Goal: Information Seeking & Learning: Check status

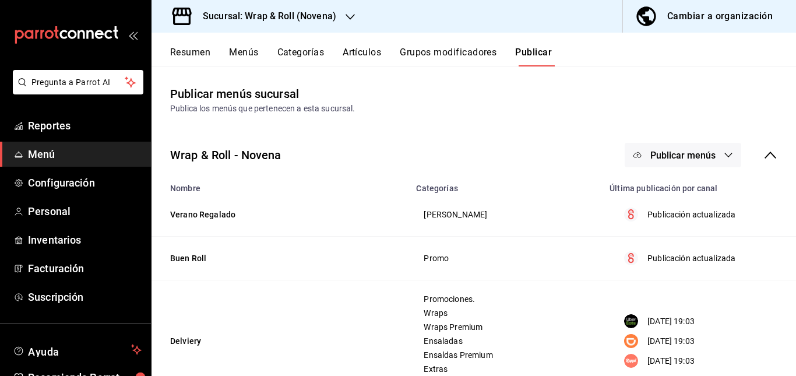
click at [334, 16] on h3 "Sucursal: Wrap & Roll (Novena)" at bounding box center [265, 16] width 143 height 14
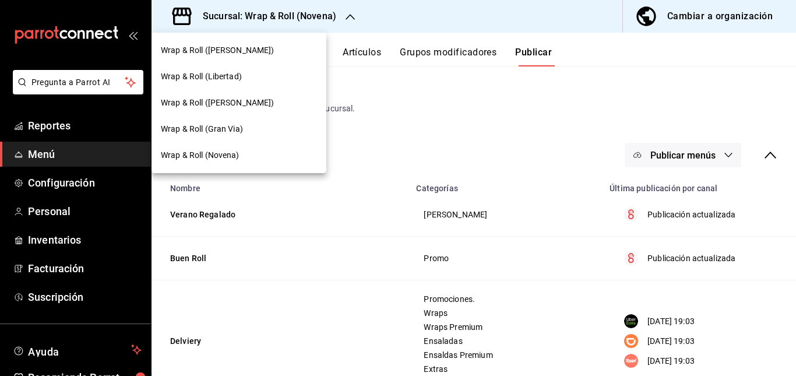
click at [267, 48] on div "Wrap & Roll ([PERSON_NAME])" at bounding box center [239, 50] width 156 height 12
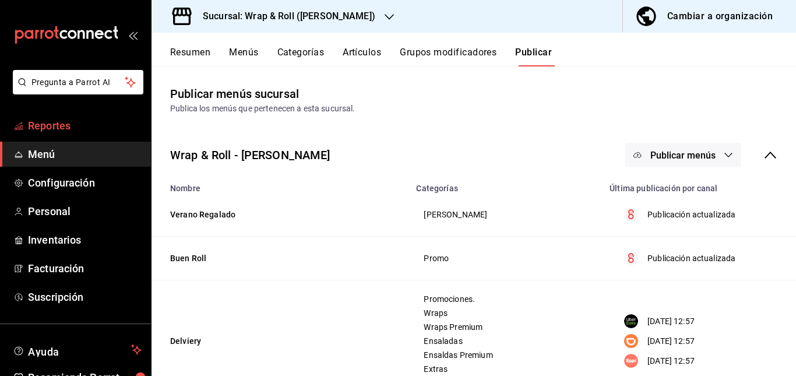
click at [75, 134] on link "Reportes" at bounding box center [75, 125] width 151 height 25
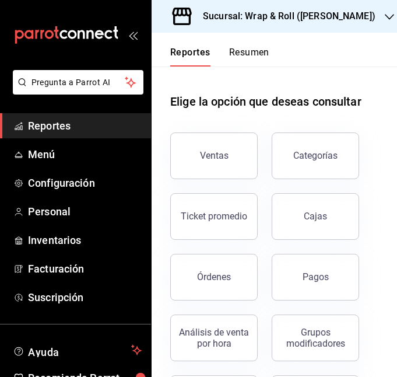
click at [132, 31] on icon "open_drawer_menu" at bounding box center [132, 34] width 9 height 9
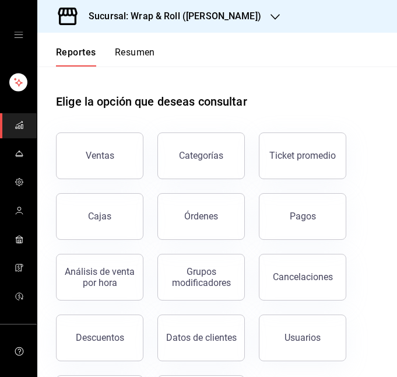
click at [137, 48] on button "Resumen" at bounding box center [135, 57] width 40 height 20
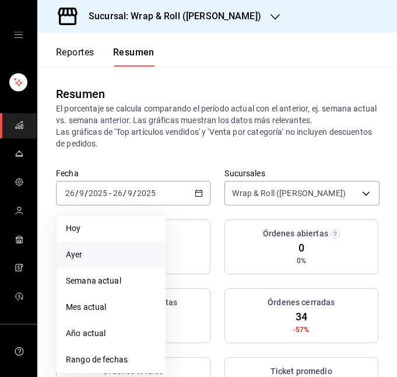
click at [95, 259] on span "Ayer" at bounding box center [111, 254] width 90 height 12
